Goal: Information Seeking & Learning: Learn about a topic

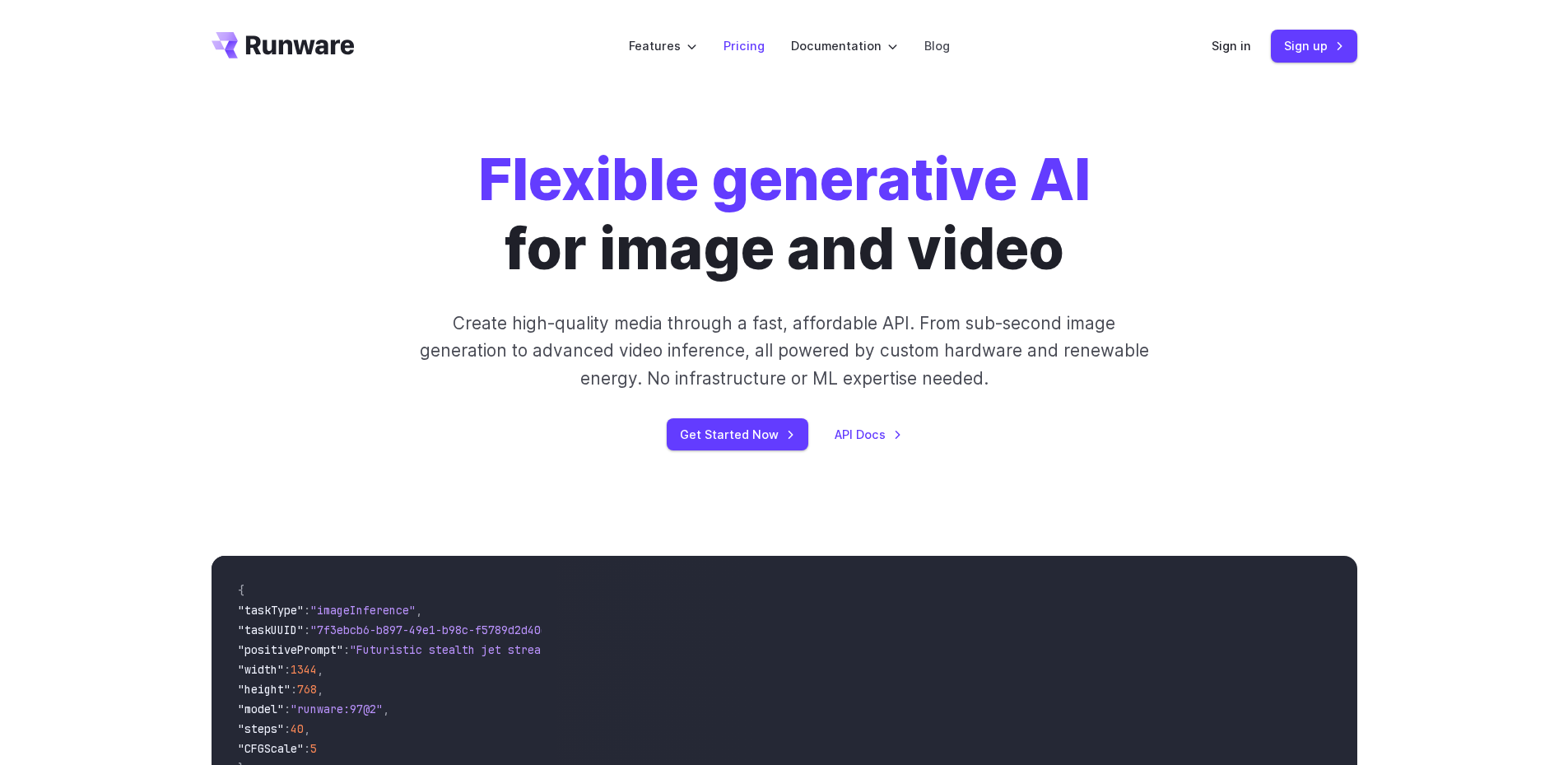
click at [745, 41] on link "Pricing" at bounding box center [744, 46] width 41 height 19
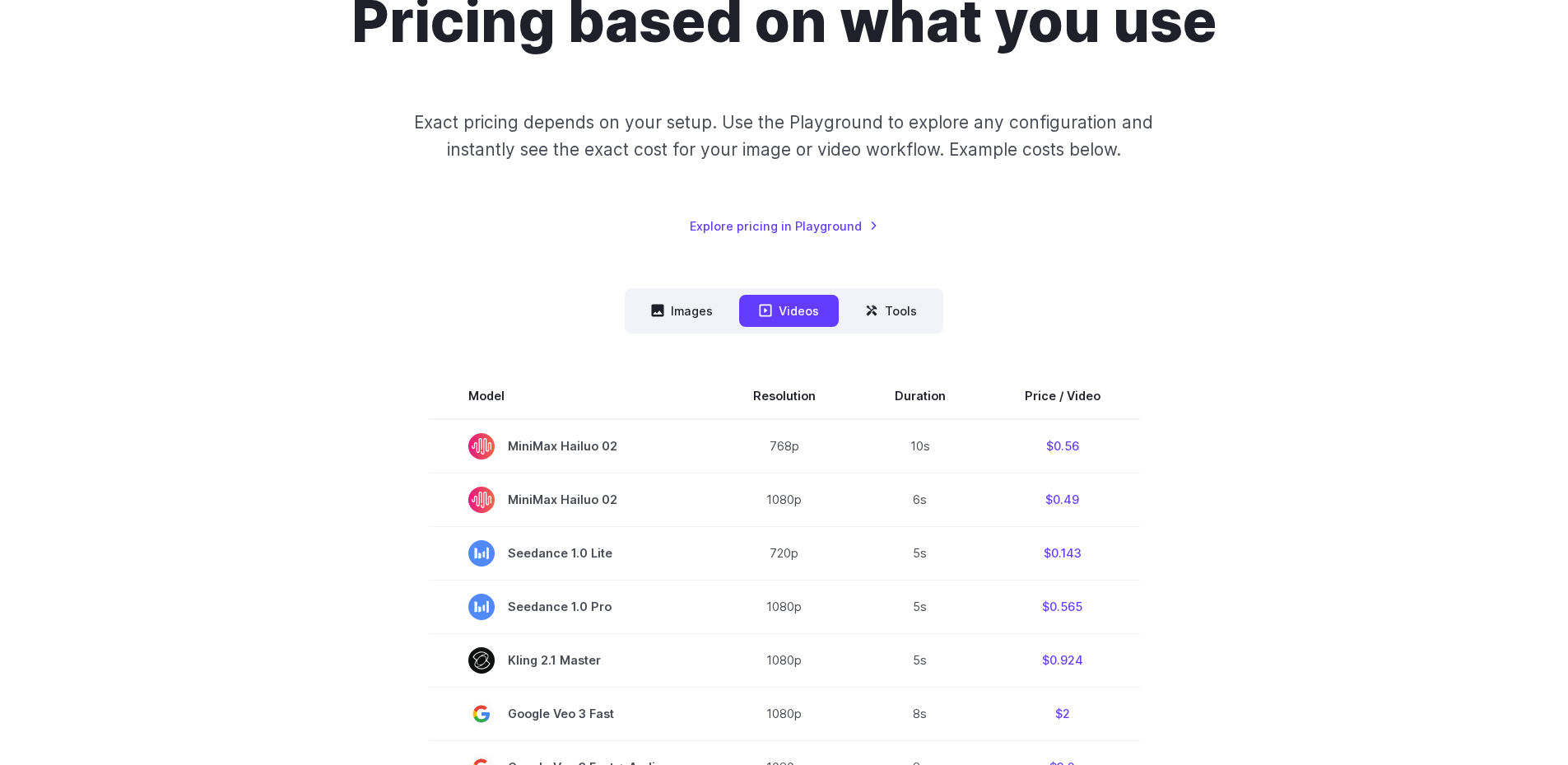
scroll to position [198, 0]
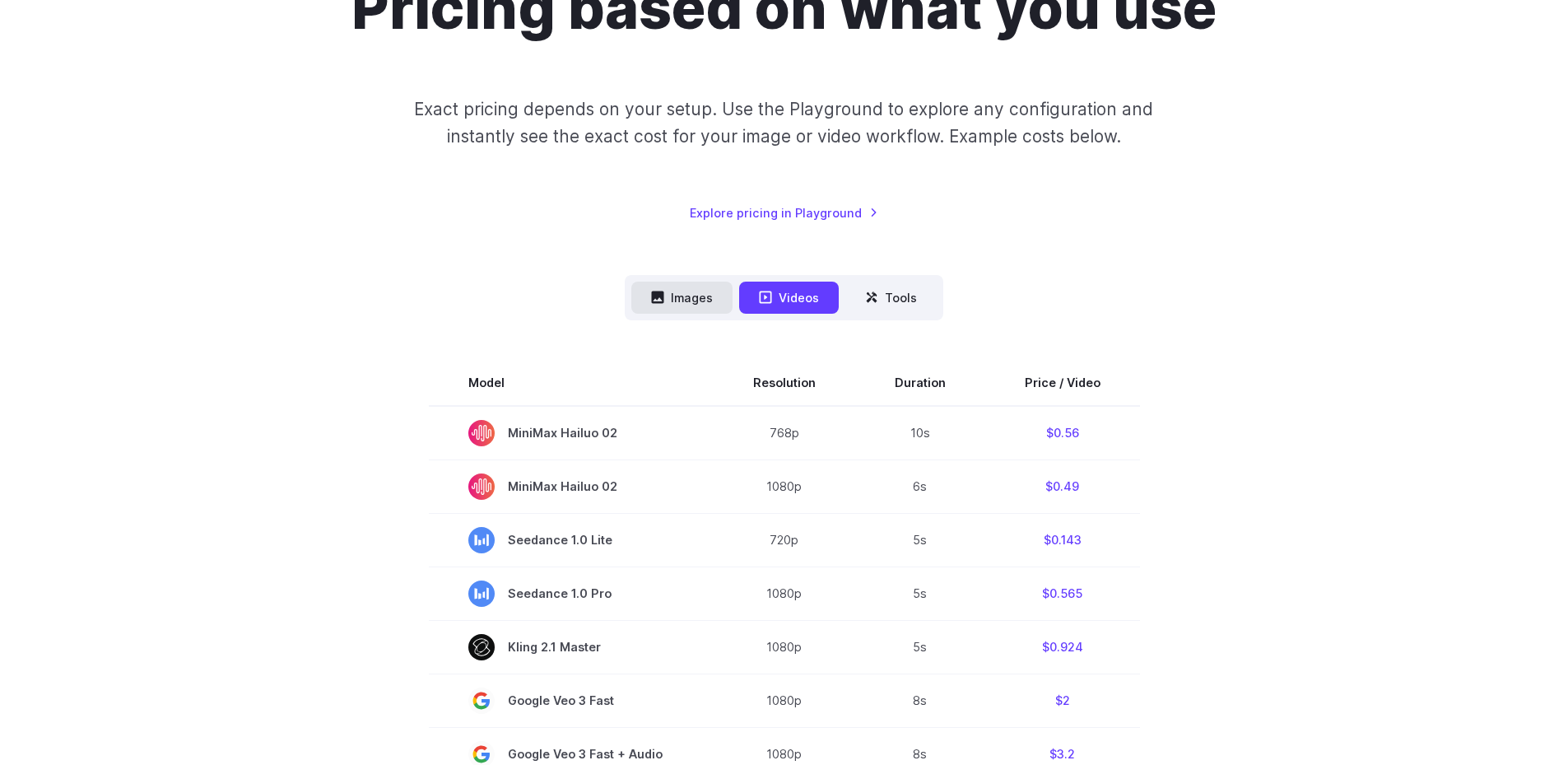
click at [695, 302] on button "Images" at bounding box center [682, 297] width 101 height 32
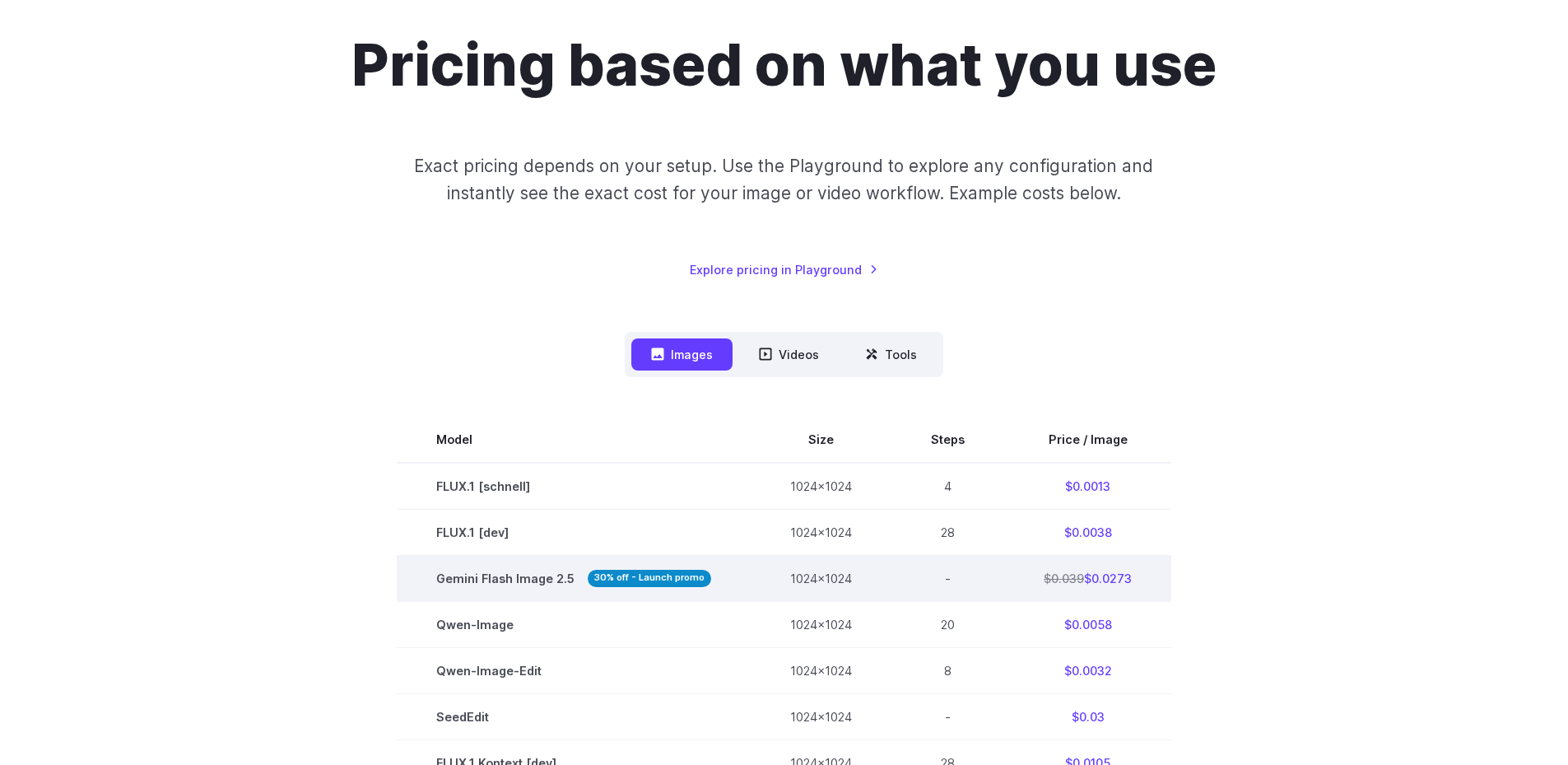
scroll to position [0, 0]
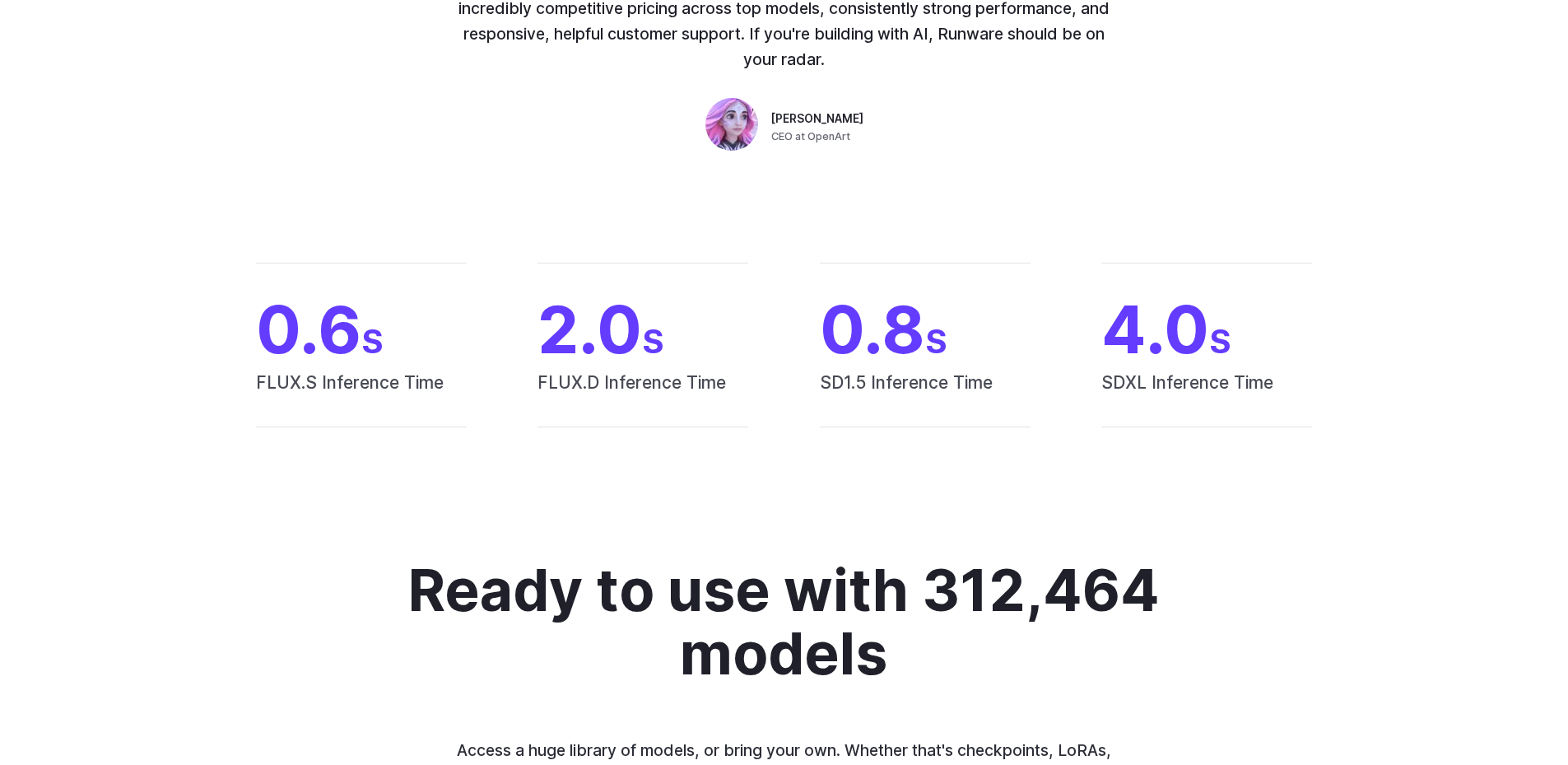
scroll to position [1284, 0]
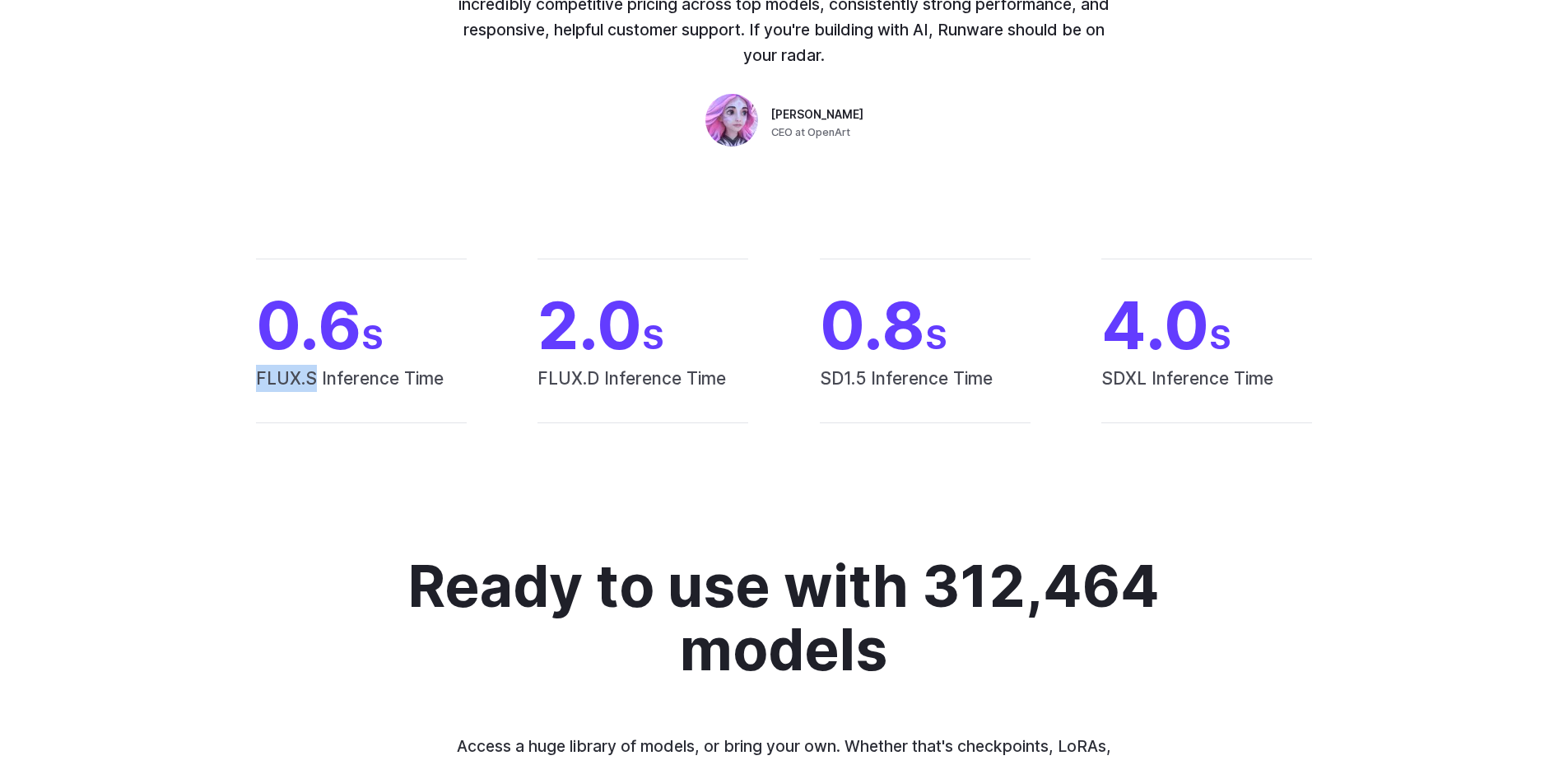
drag, startPoint x: 255, startPoint y: 377, endPoint x: 317, endPoint y: 380, distance: 62.1
click at [317, 380] on span "FLUX.S Inference Time" at bounding box center [361, 393] width 211 height 57
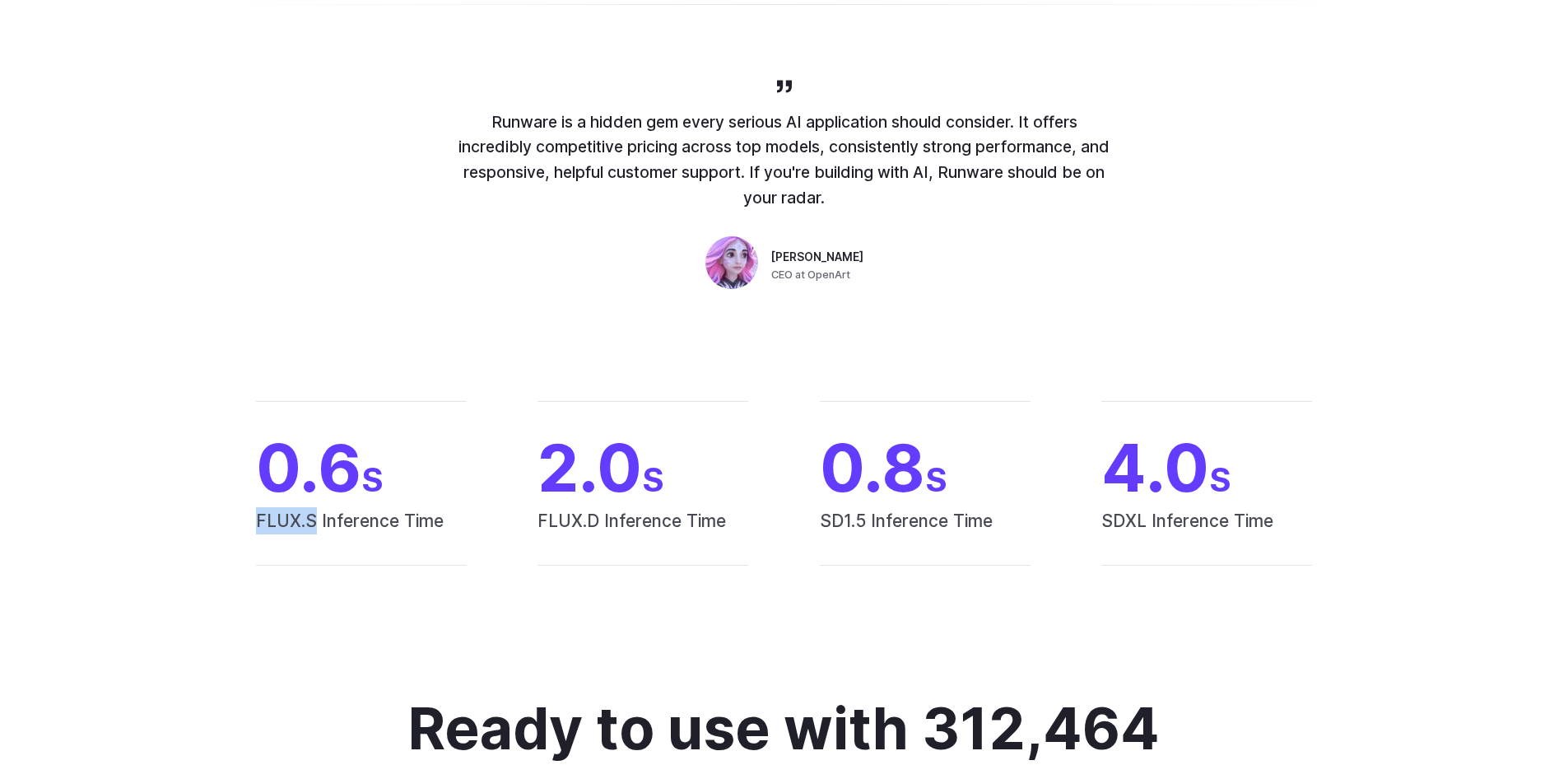
scroll to position [1185, 0]
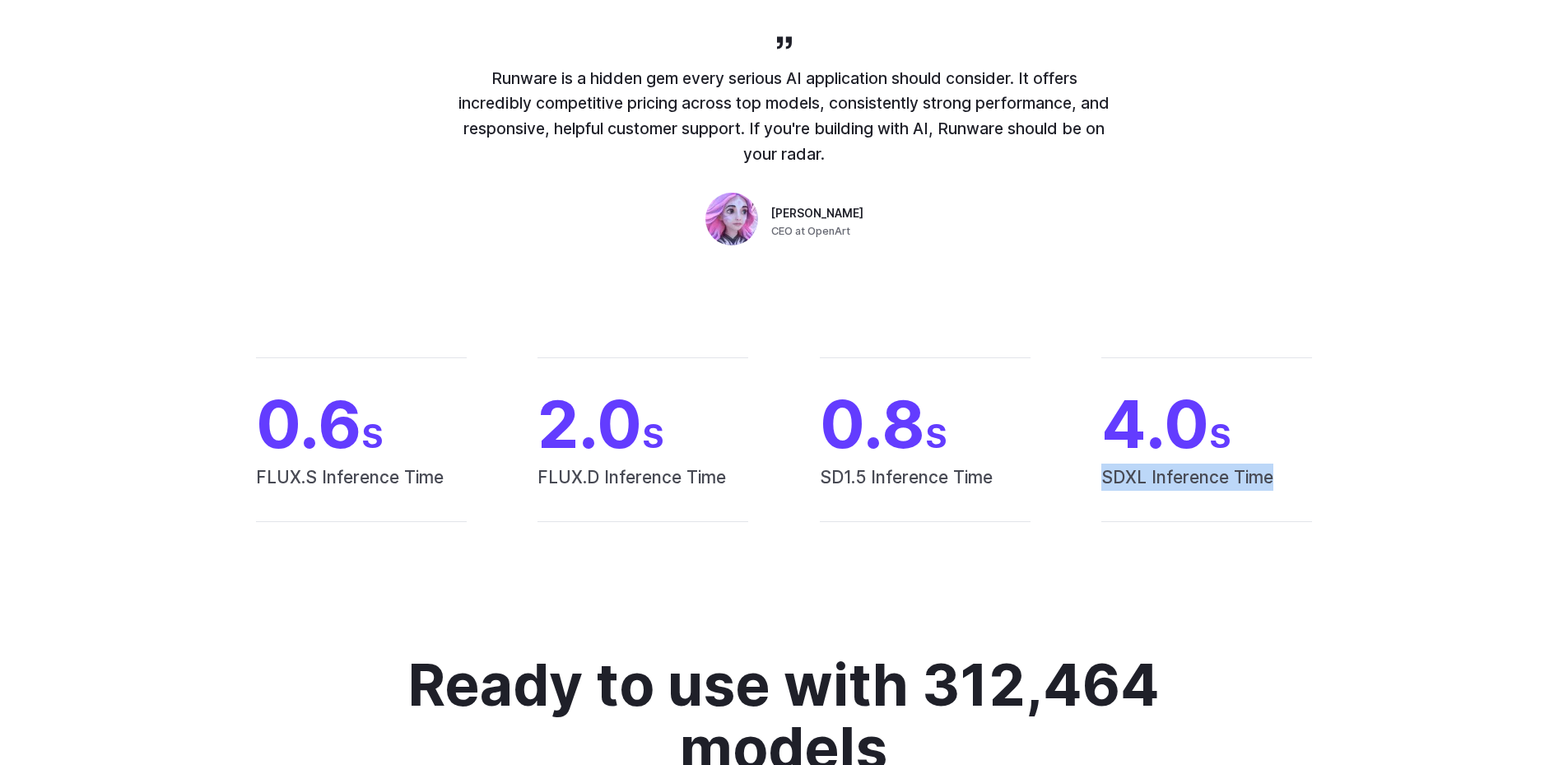
drag, startPoint x: 1091, startPoint y: 470, endPoint x: 1277, endPoint y: 483, distance: 186.5
click at [1277, 483] on div "0.6 S FLUX.S Inference Time 2.0 S FLUX.D Inference Time 0.8 S SD1.5 Inference T…" at bounding box center [784, 440] width 1146 height 165
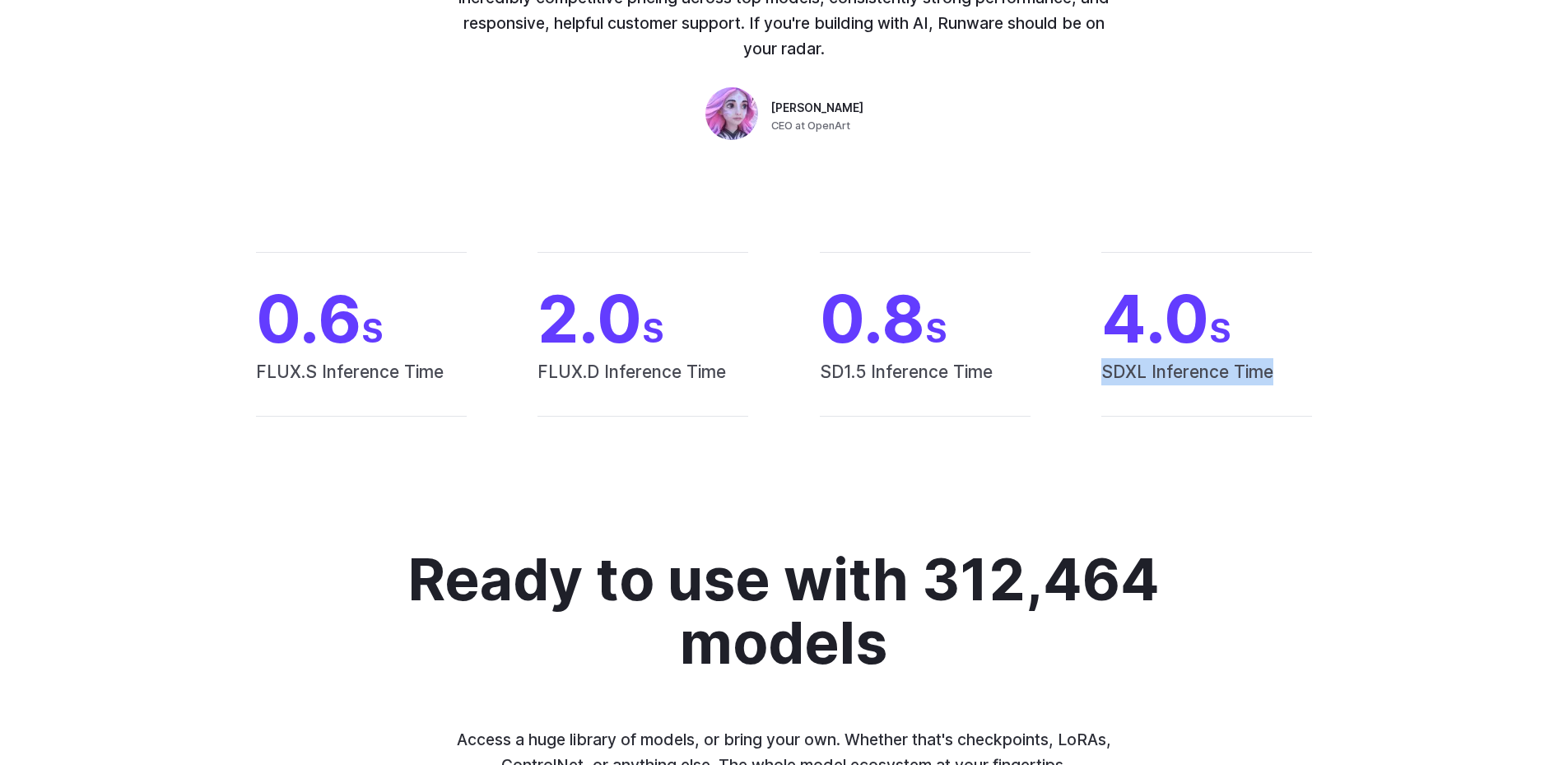
scroll to position [1284, 0]
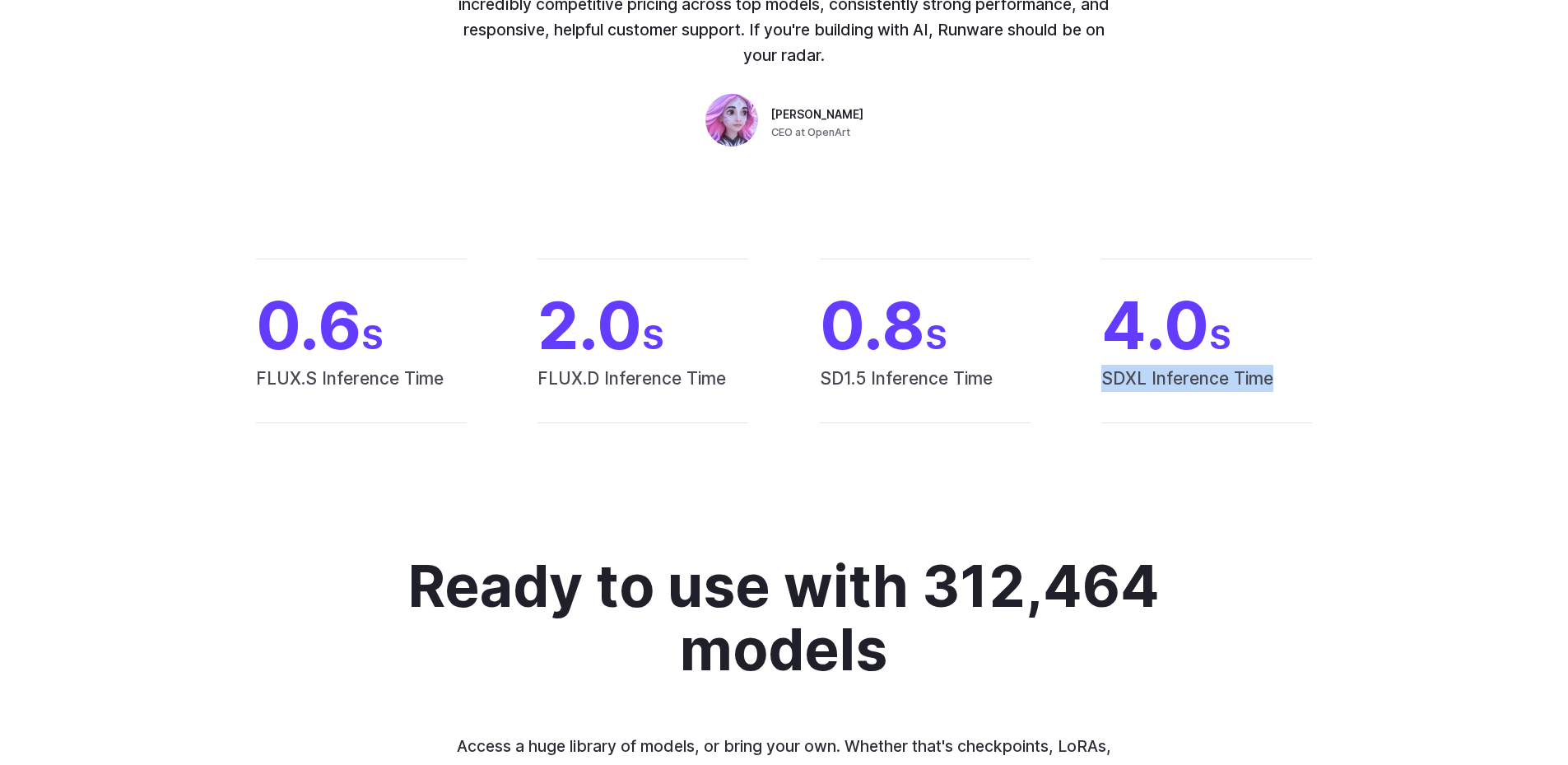
copy span "SDXL Inference Time"
